Goal: Information Seeking & Learning: Learn about a topic

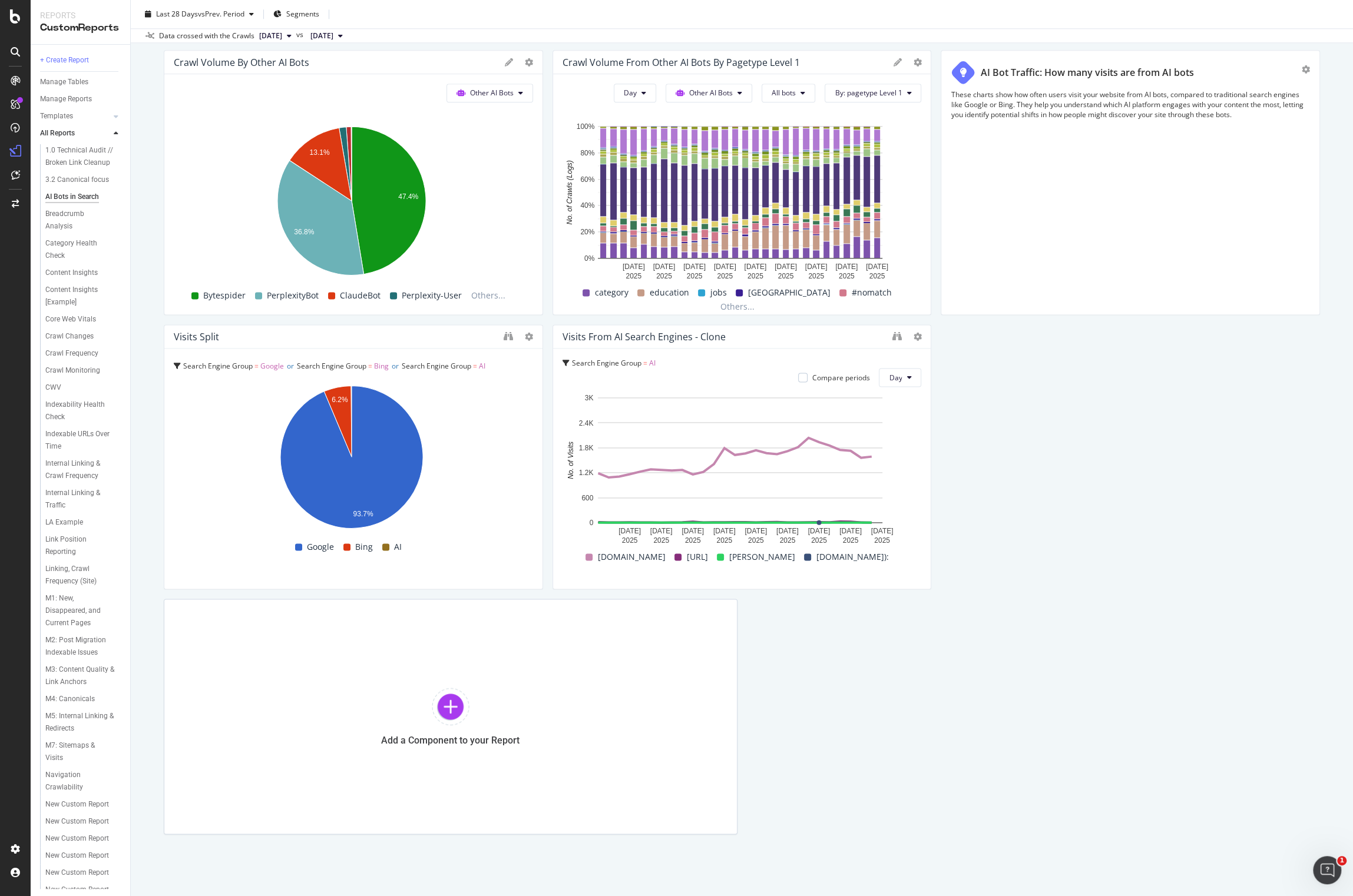
scroll to position [1277, 0]
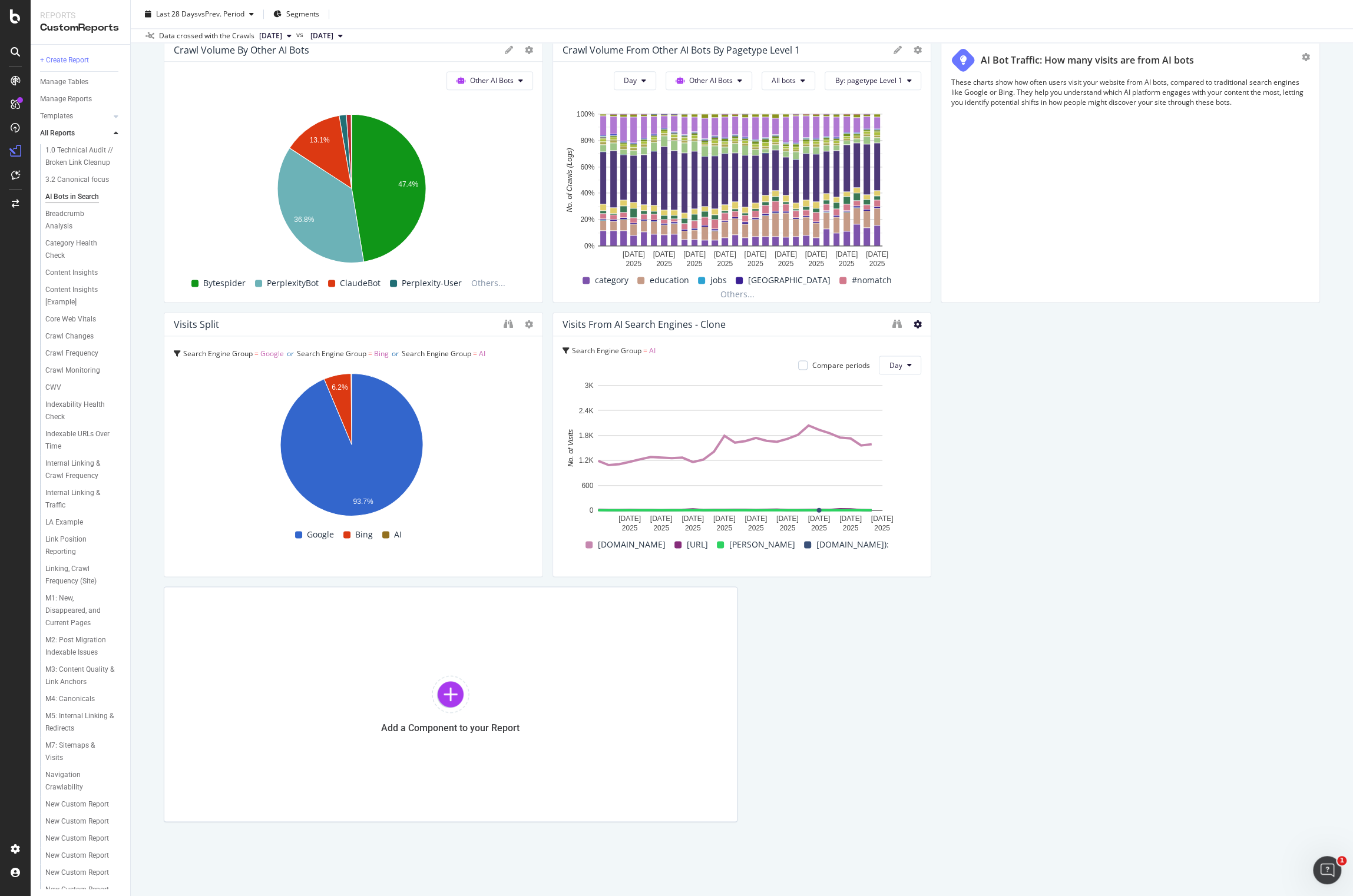
click at [913, 320] on icon at bounding box center [917, 324] width 8 height 8
click at [970, 253] on div "These charts show how often users visit your website from AI bots, compared to …" at bounding box center [1130, 185] width 359 height 215
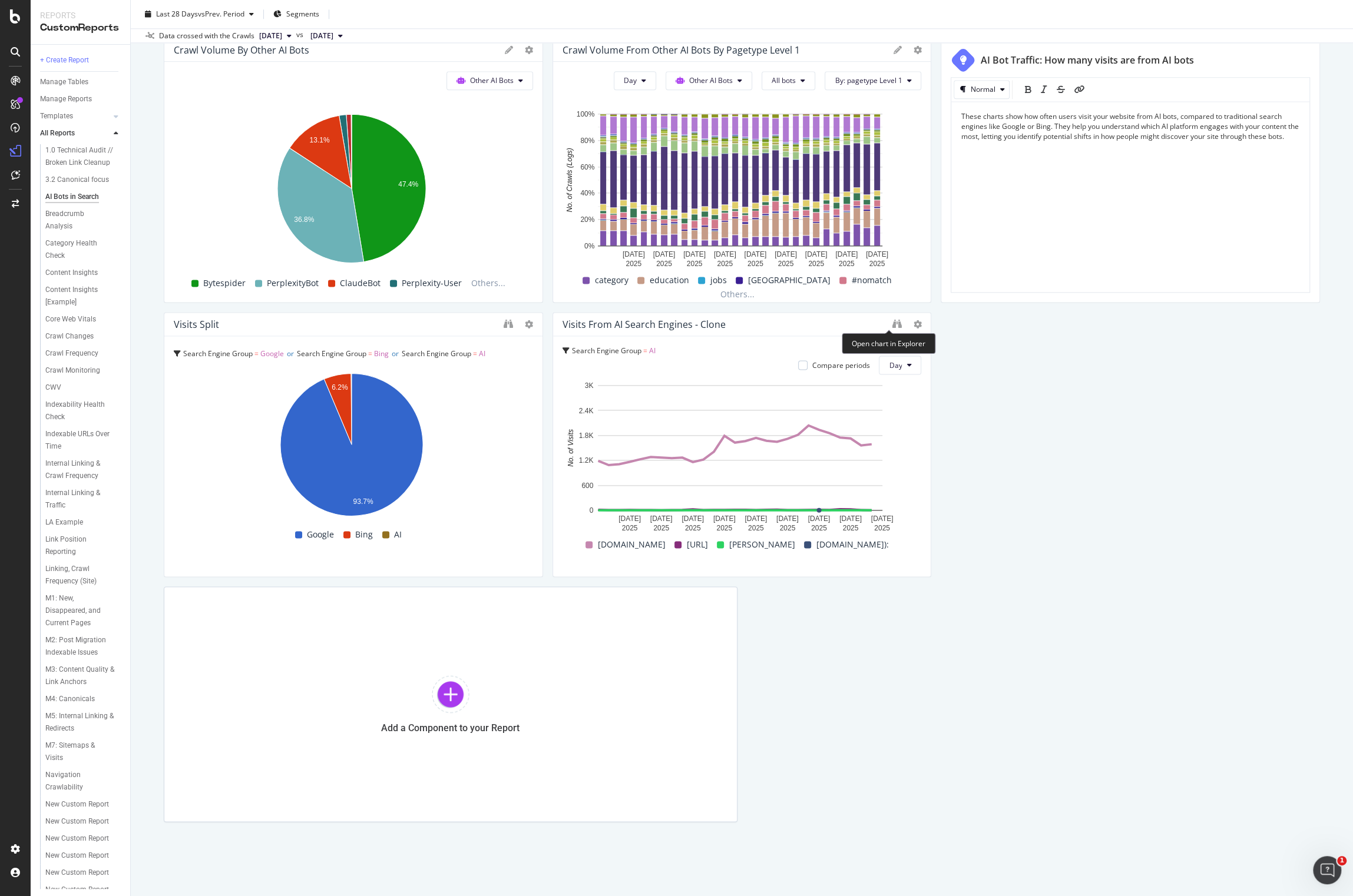
drag, startPoint x: 885, startPoint y: 324, endPoint x: 878, endPoint y: 323, distance: 7.1
click at [844, 324] on div "Visits from AI Search Engines - Clone" at bounding box center [724, 324] width 324 height 12
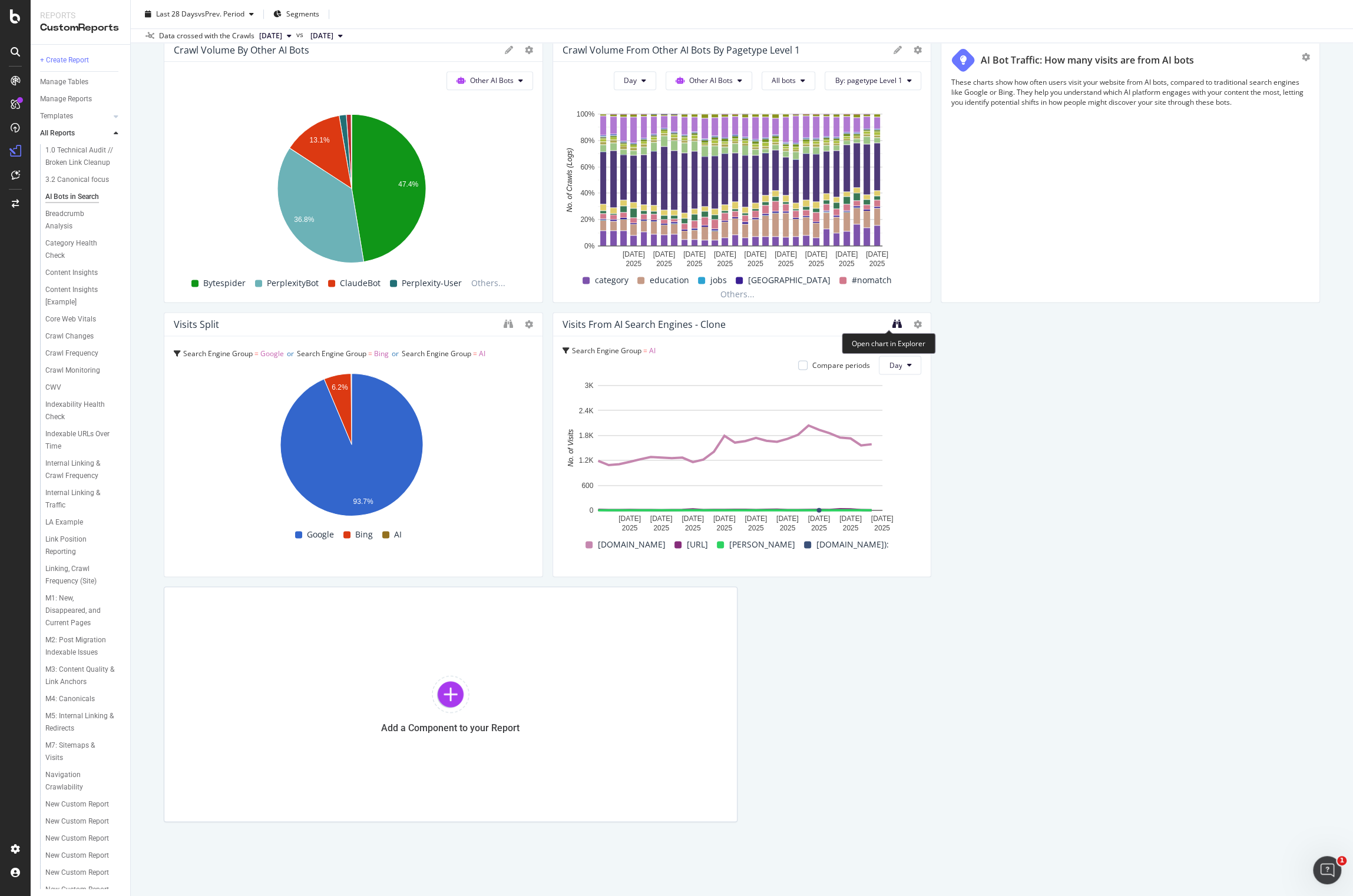
click at [892, 324] on icon "binoculars" at bounding box center [896, 324] width 10 height 10
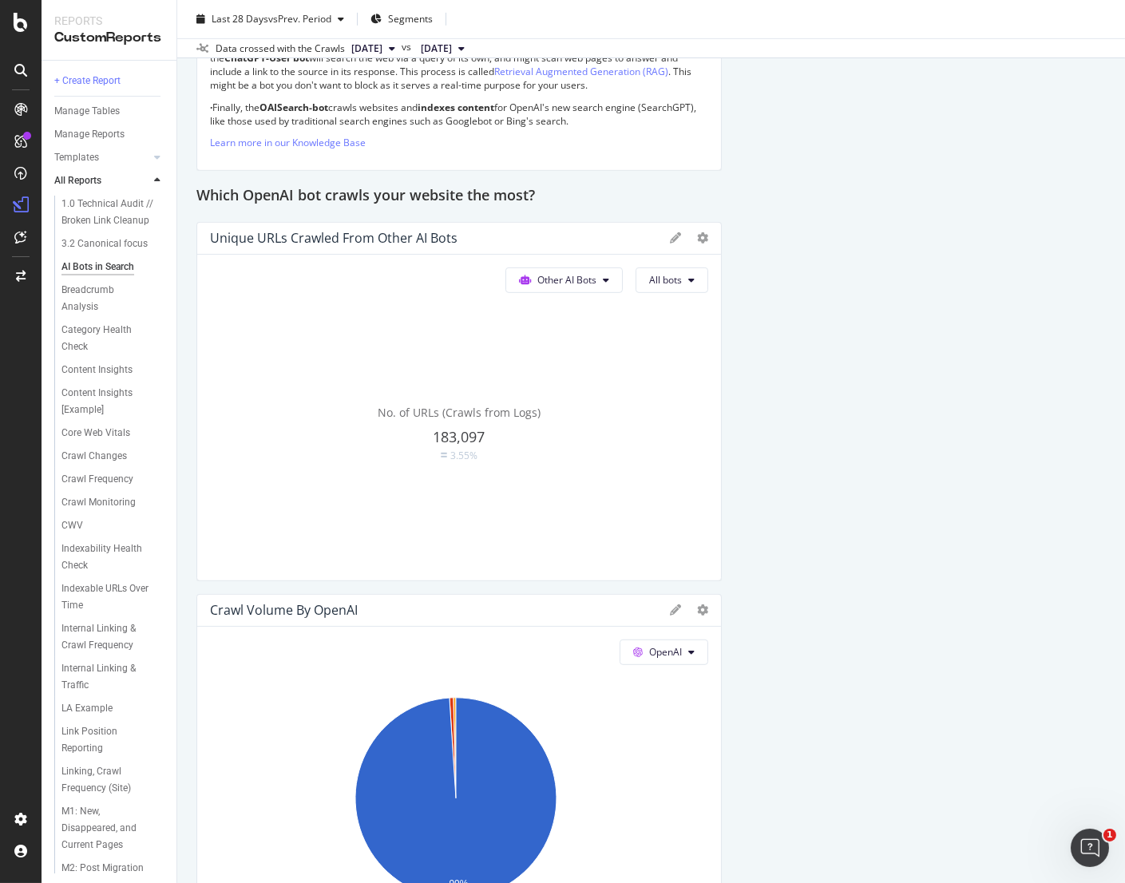
scroll to position [3440, 0]
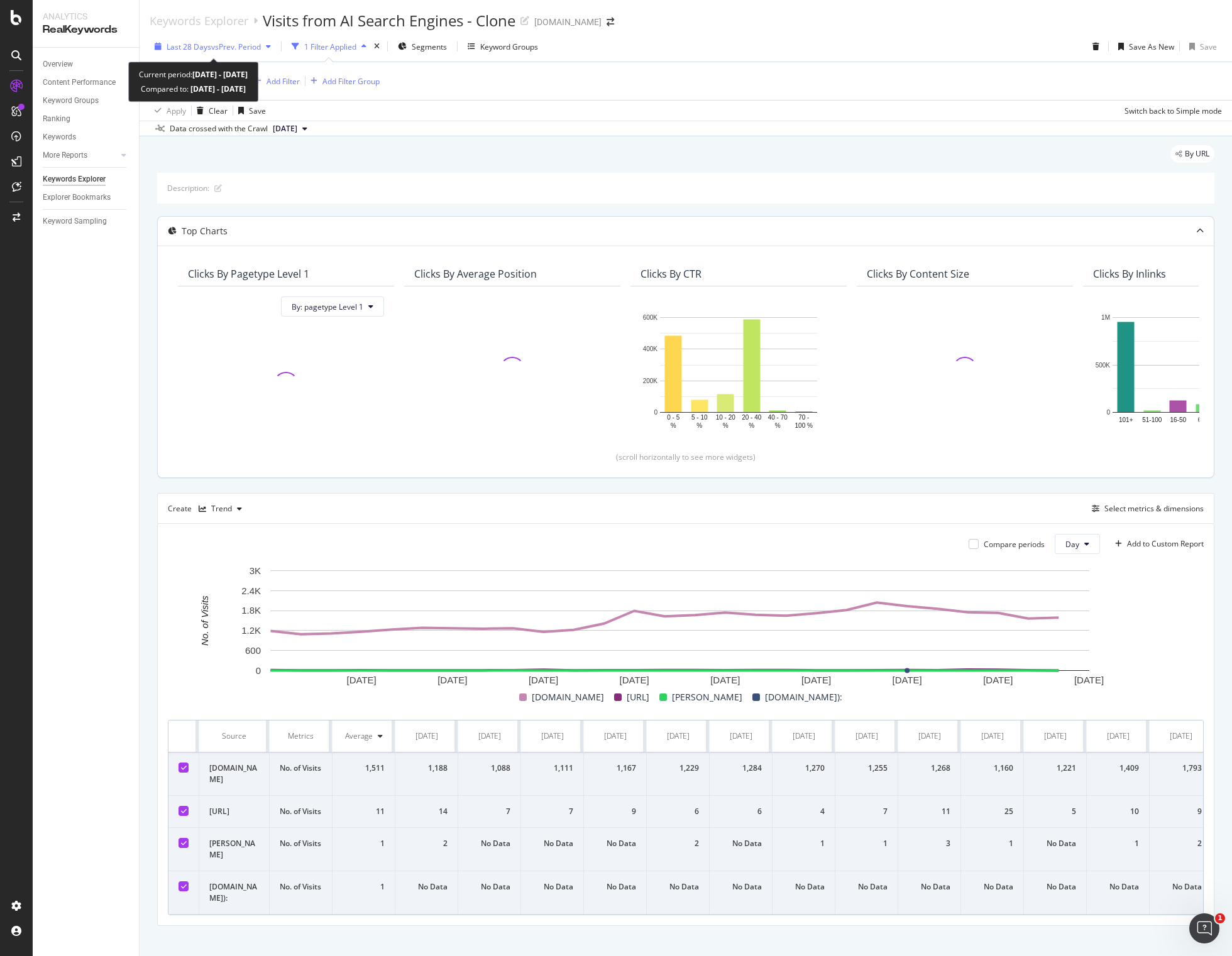
click at [245, 46] on span "vs Prev. Period" at bounding box center [235, 47] width 50 height 11
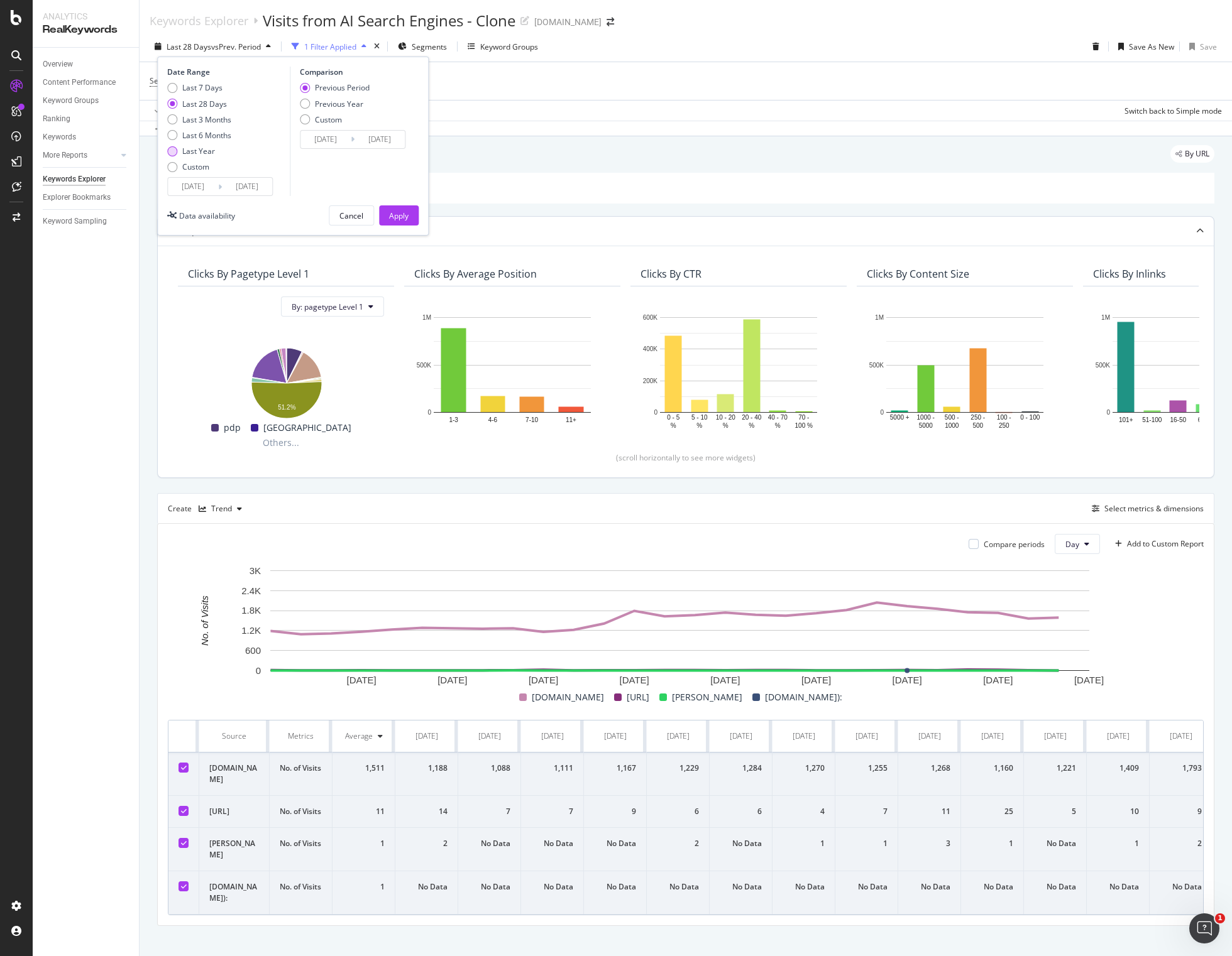
click at [201, 149] on div "Last Year" at bounding box center [199, 151] width 33 height 11
type input "[DATE]"
click at [387, 215] on button "Apply" at bounding box center [399, 216] width 39 height 20
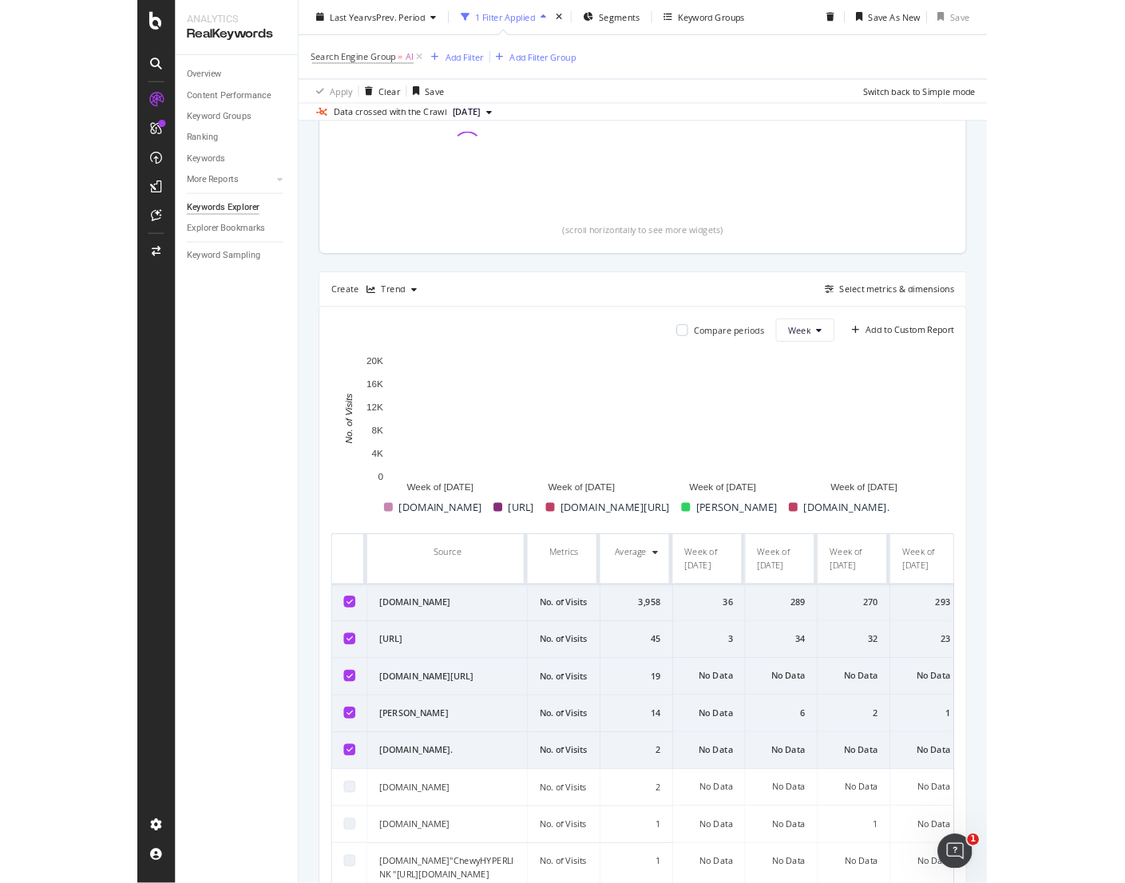
scroll to position [328, 0]
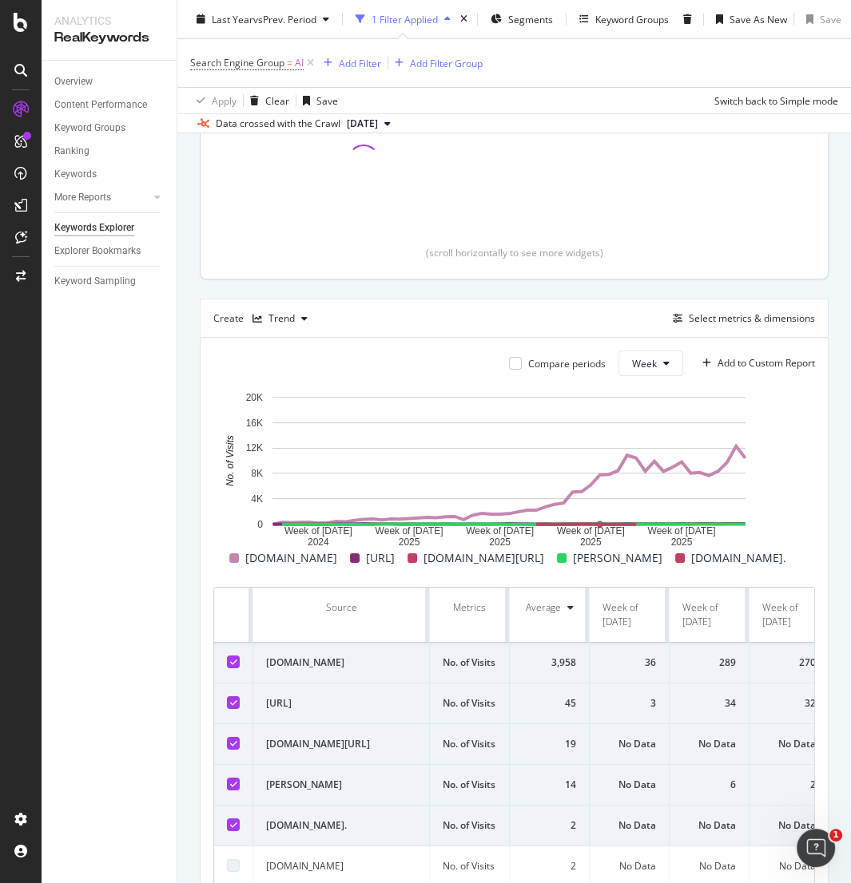
drag, startPoint x: 1110, startPoint y: 1, endPoint x: 110, endPoint y: 521, distance: 1127.3
click at [104, 524] on div "Overview Content Performance Keyword Groups Ranking Keywords More Reports Count…" at bounding box center [109, 472] width 135 height 823
